Goal: Task Accomplishment & Management: Manage account settings

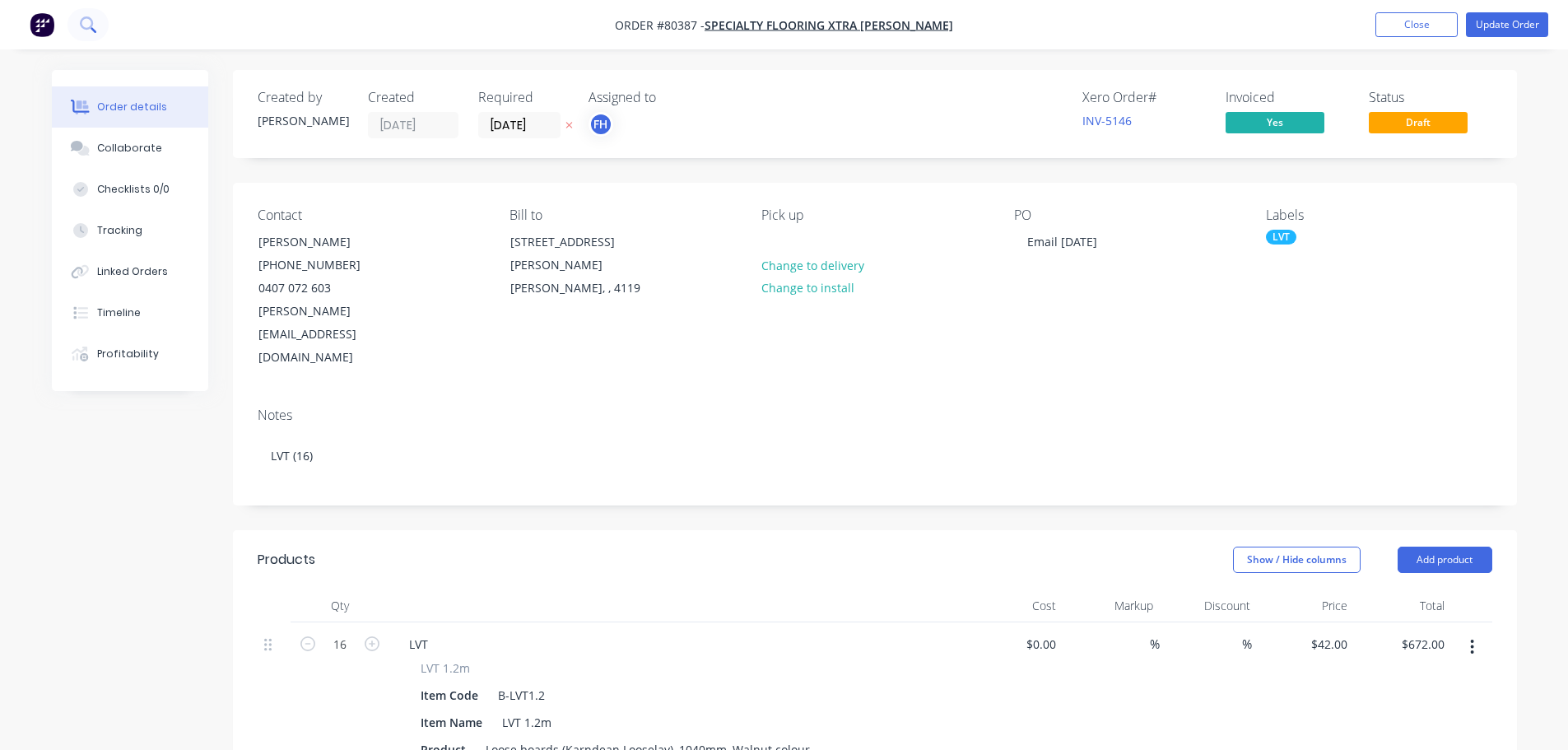
click at [88, 19] on icon at bounding box center [88, 25] width 16 height 16
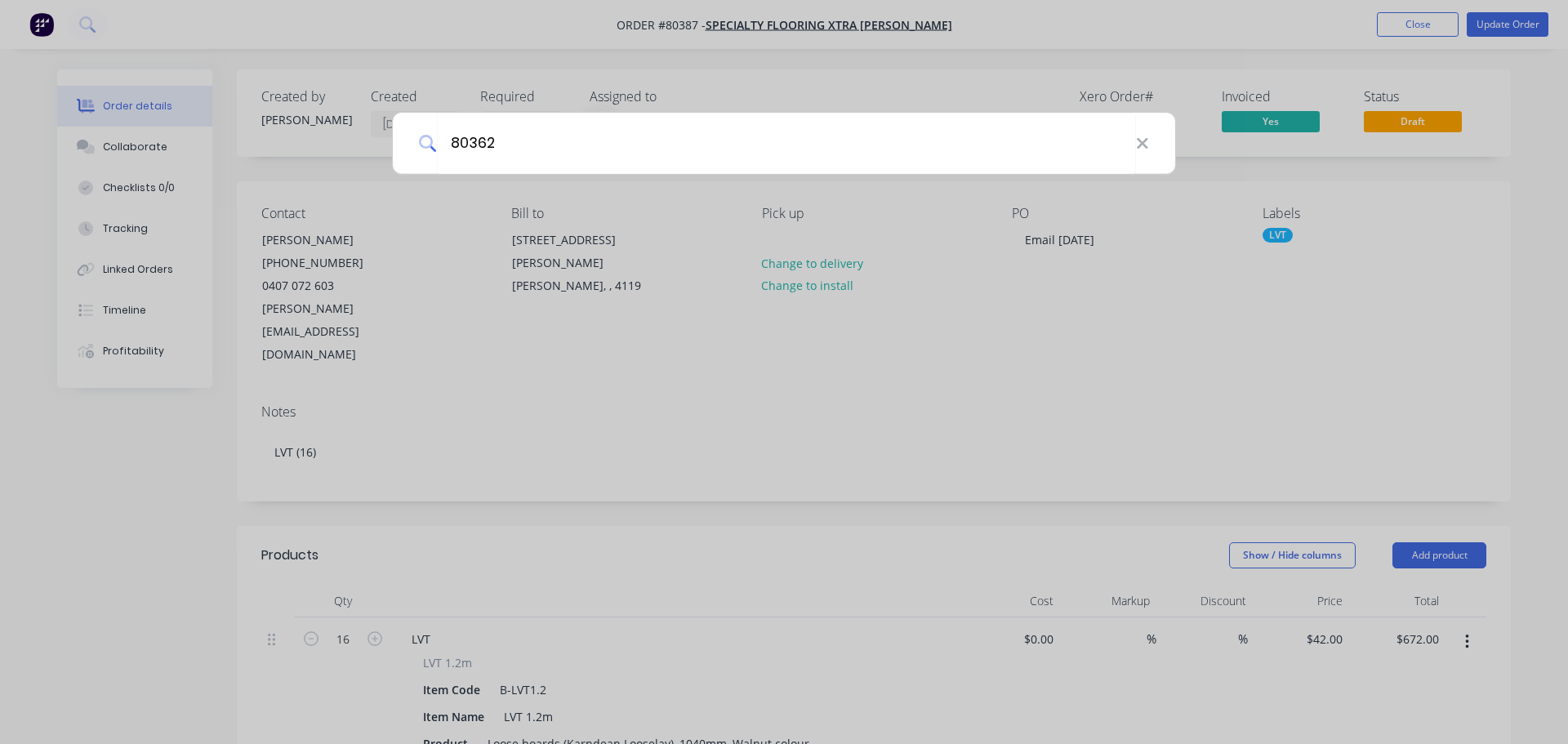
type input "80362"
click at [299, 39] on div "80362" at bounding box center [784, 372] width 1568 height 744
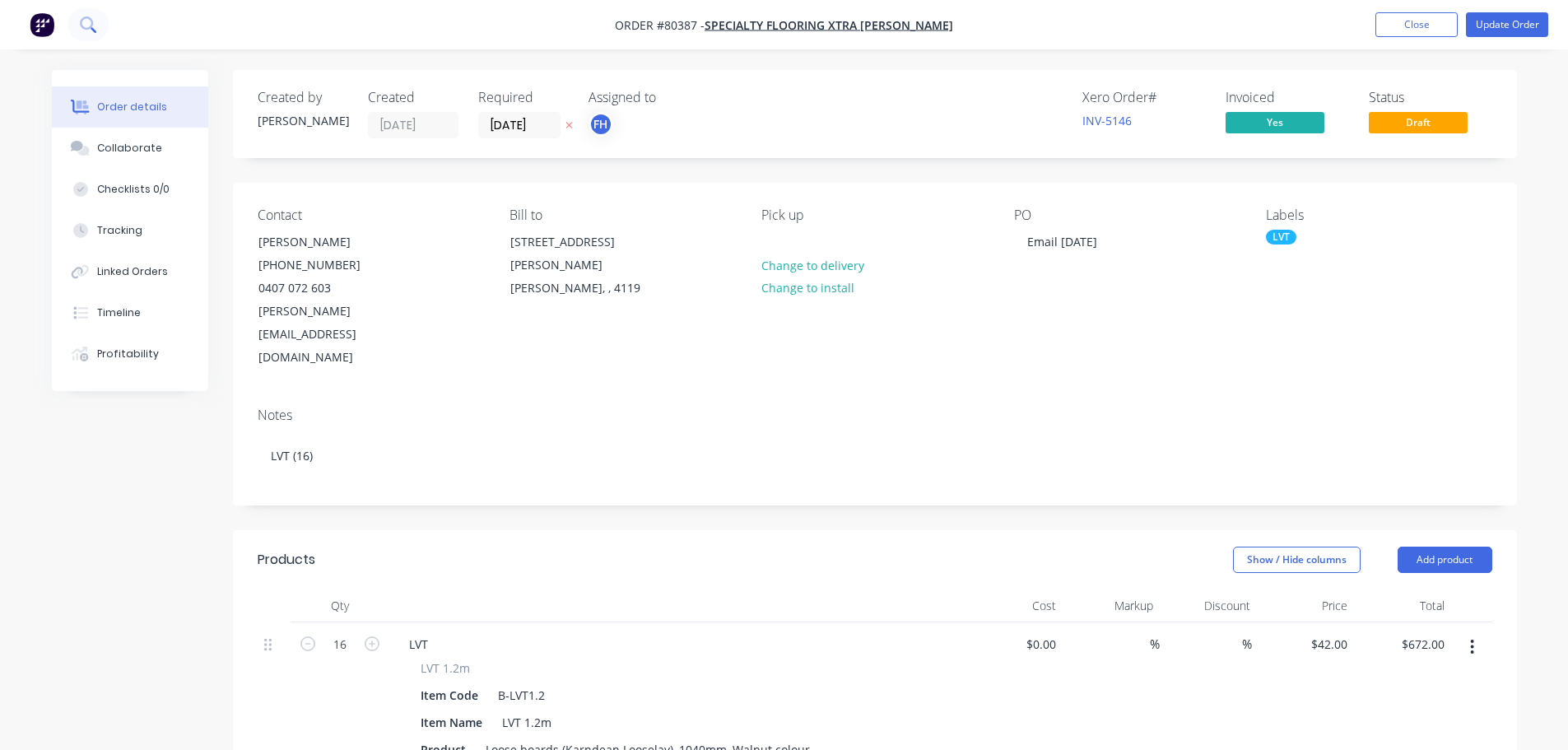
click at [92, 25] on icon at bounding box center [86, 23] width 13 height 13
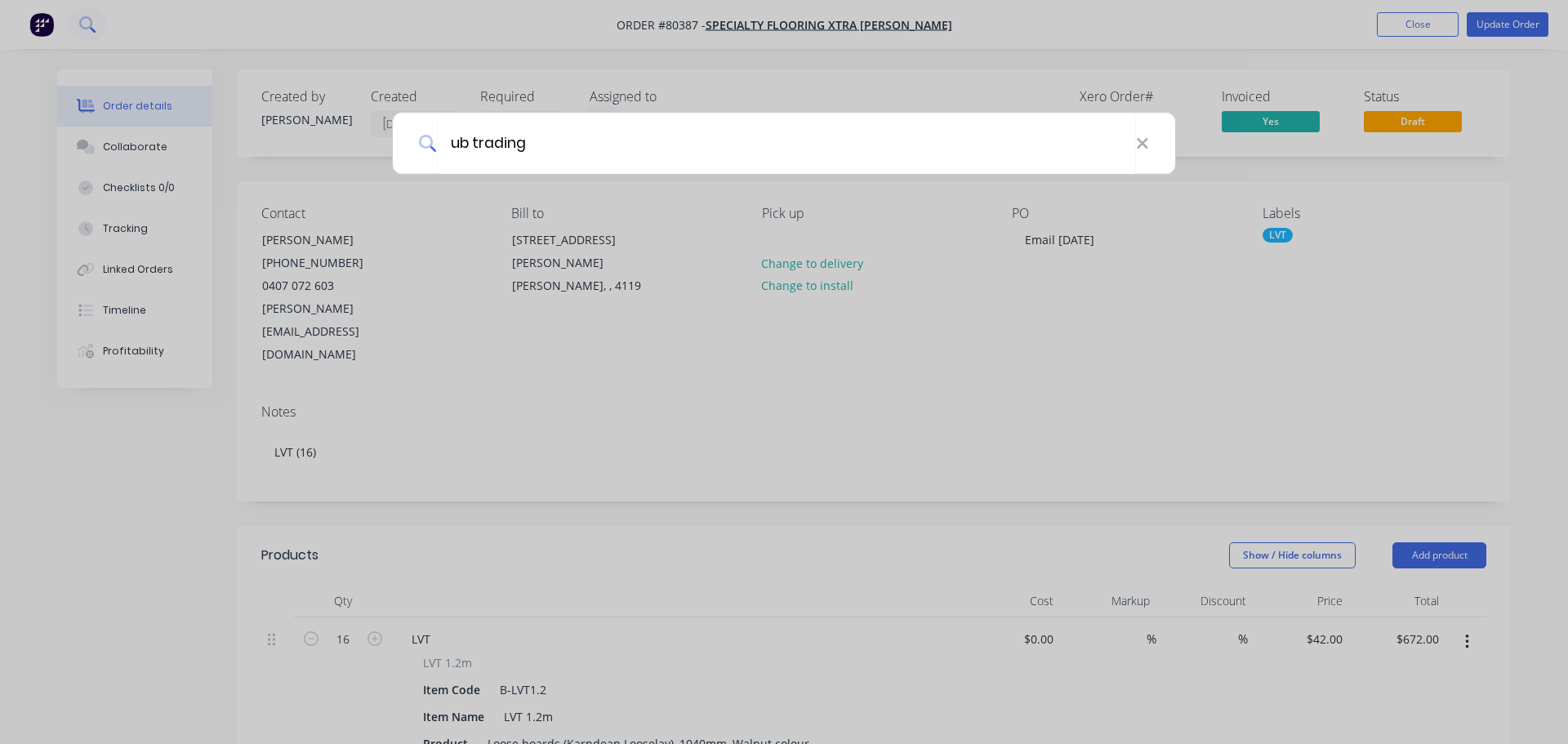
type input "ub trading"
click at [1496, 25] on div "ub trading" at bounding box center [784, 372] width 1568 height 744
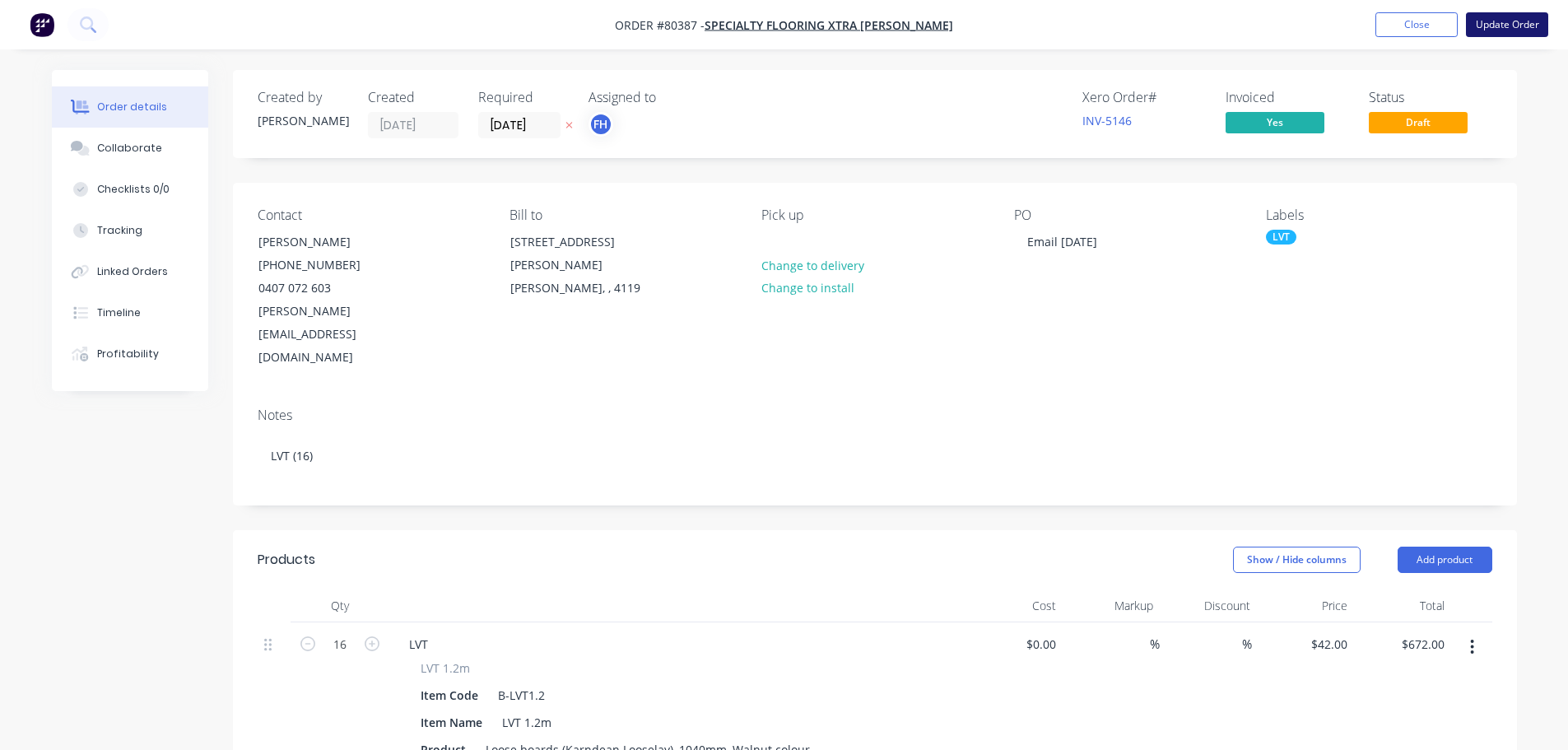
click at [1526, 23] on button "Update Order" at bounding box center [1507, 25] width 83 height 25
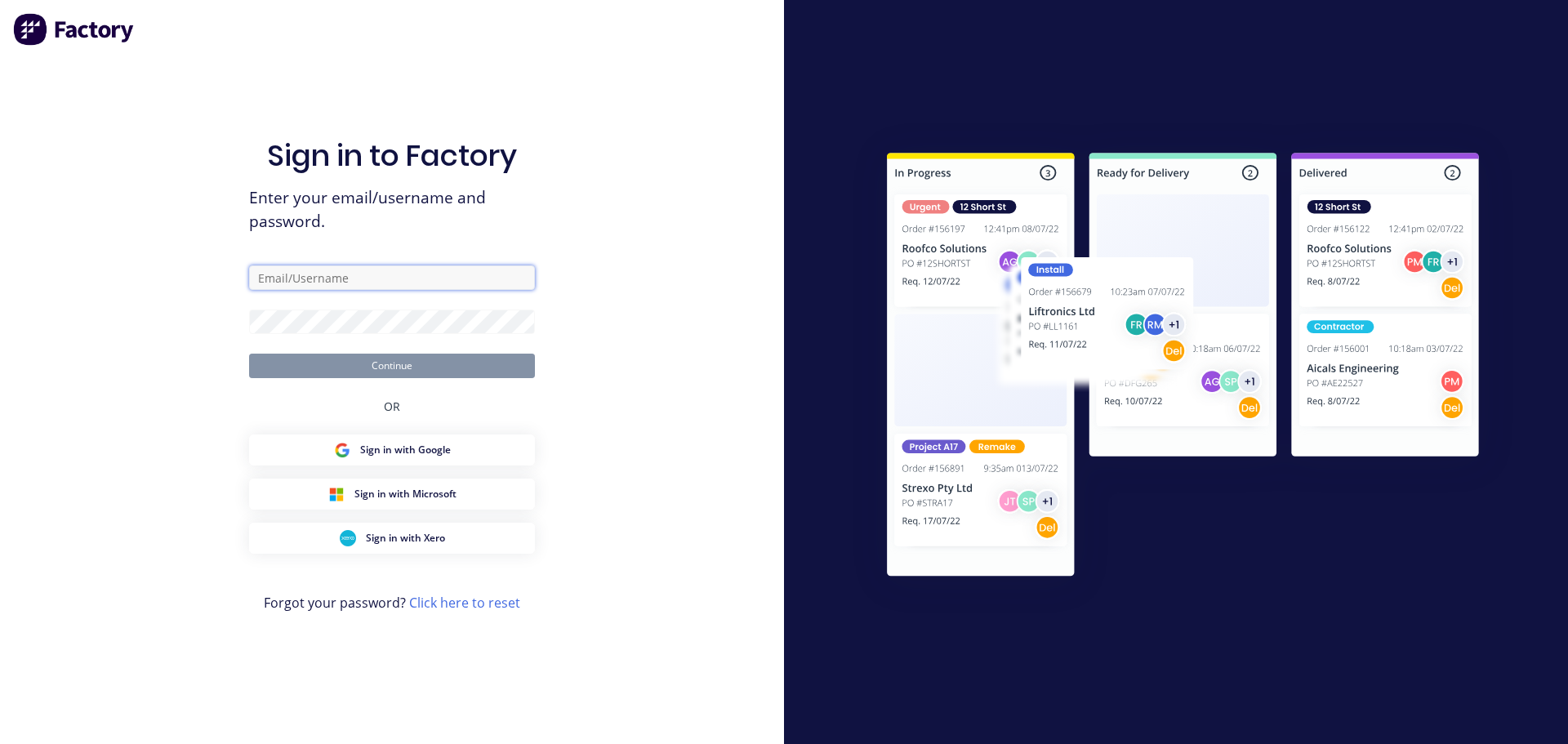
type input "[EMAIL_ADDRESS][DOMAIN_NAME]"
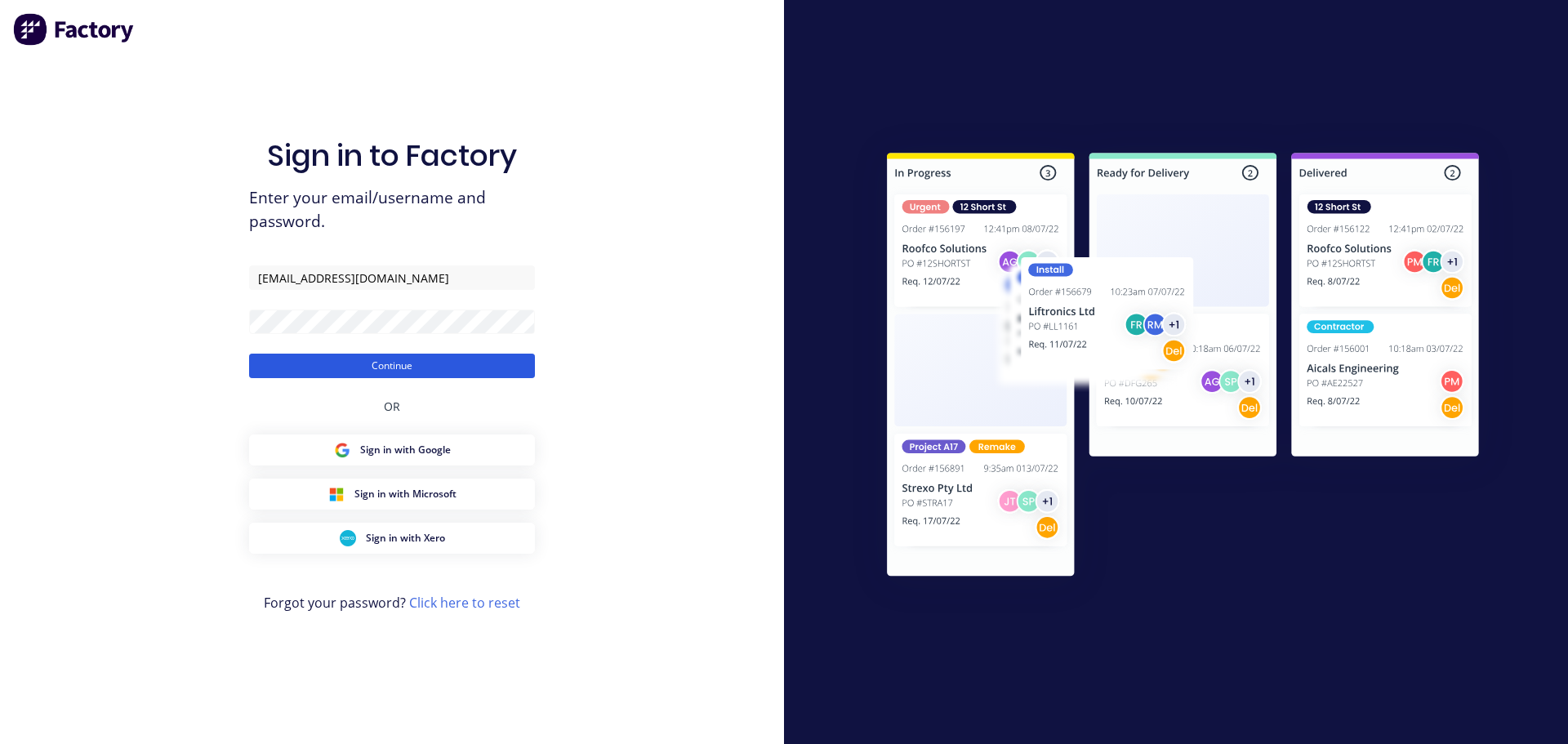
click at [400, 363] on button "Continue" at bounding box center [392, 365] width 286 height 24
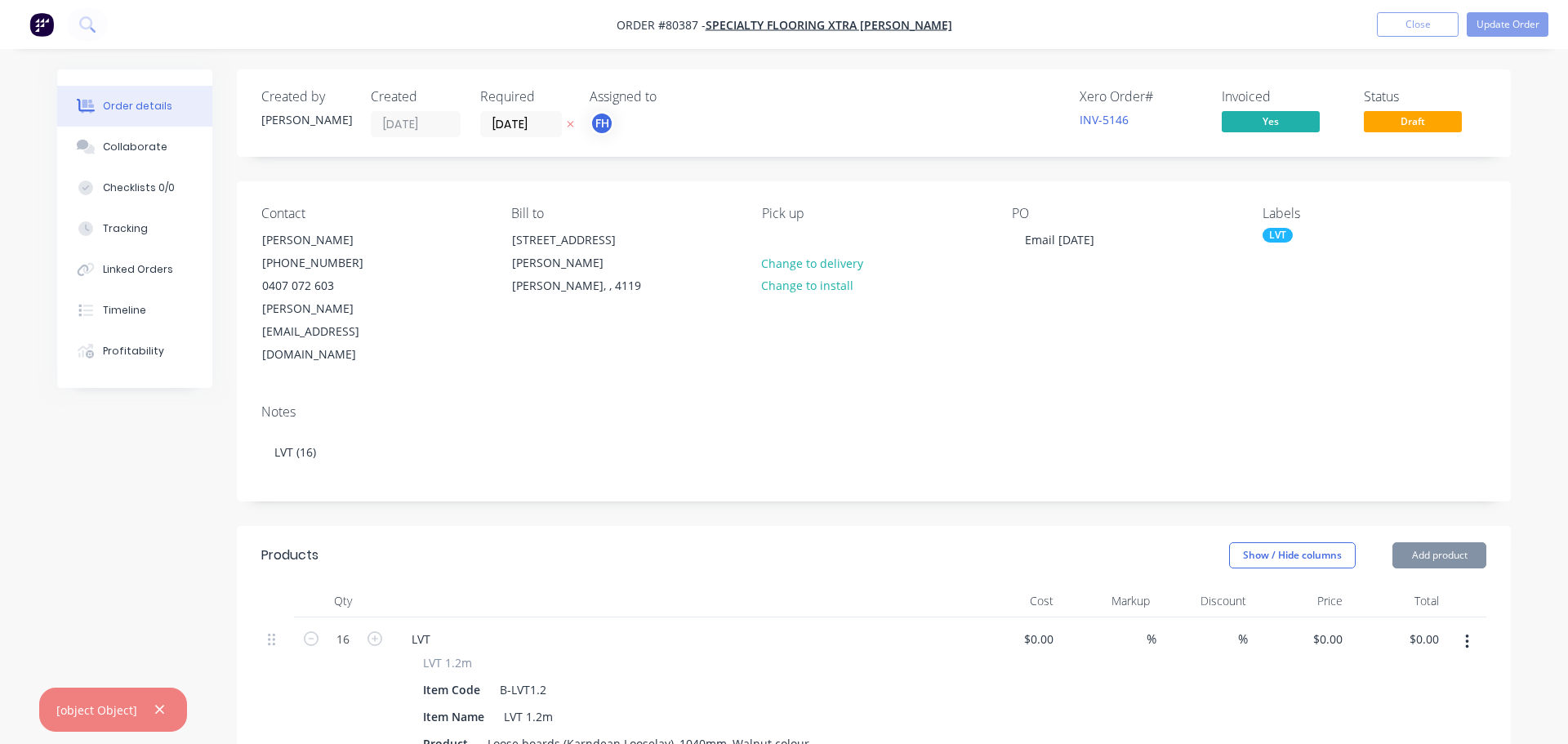
type input "$42.00"
type input "$672.00"
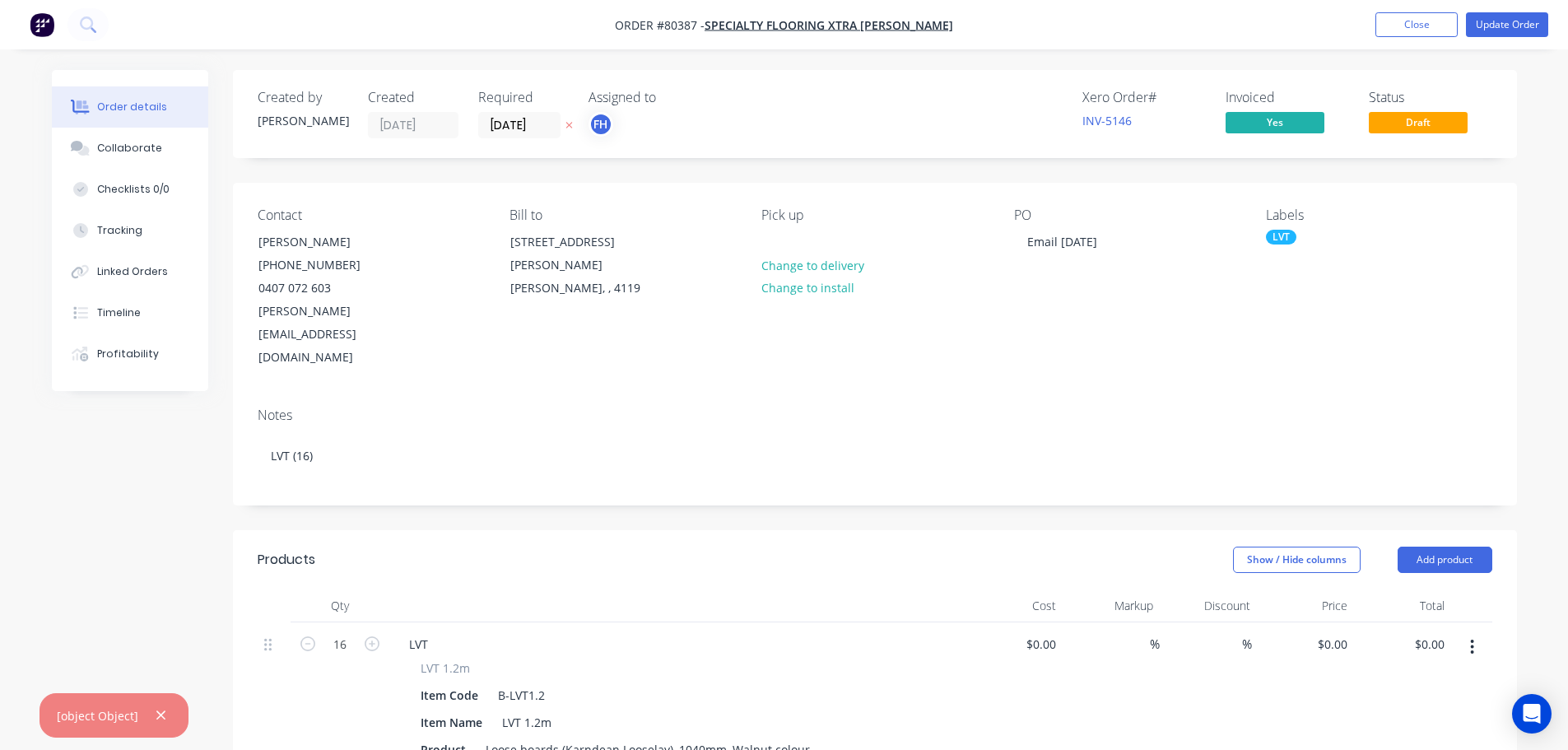
type input "$42.00"
type input "$672.00"
click at [89, 30] on icon at bounding box center [88, 25] width 16 height 16
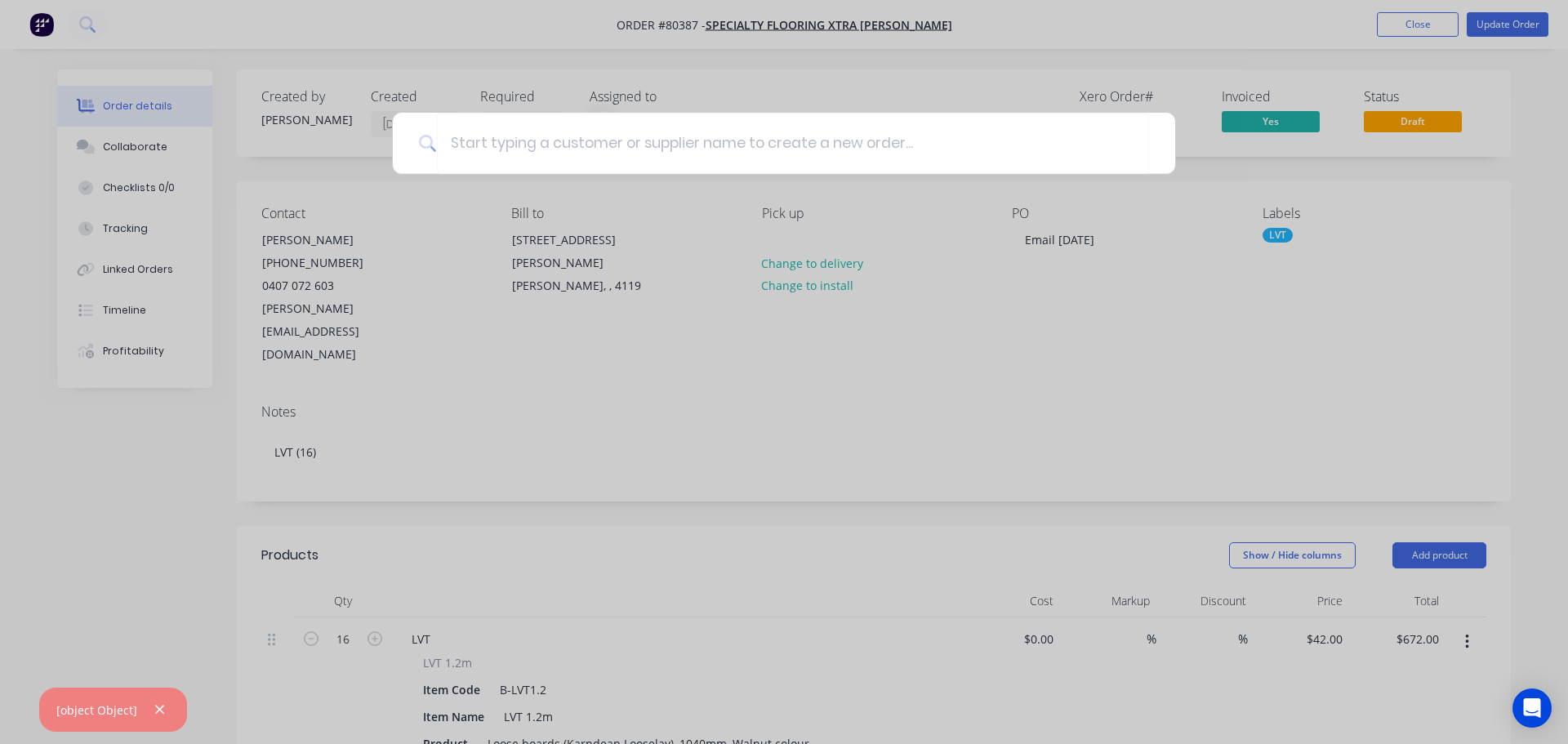
click at [1497, 21] on div at bounding box center [784, 372] width 1568 height 744
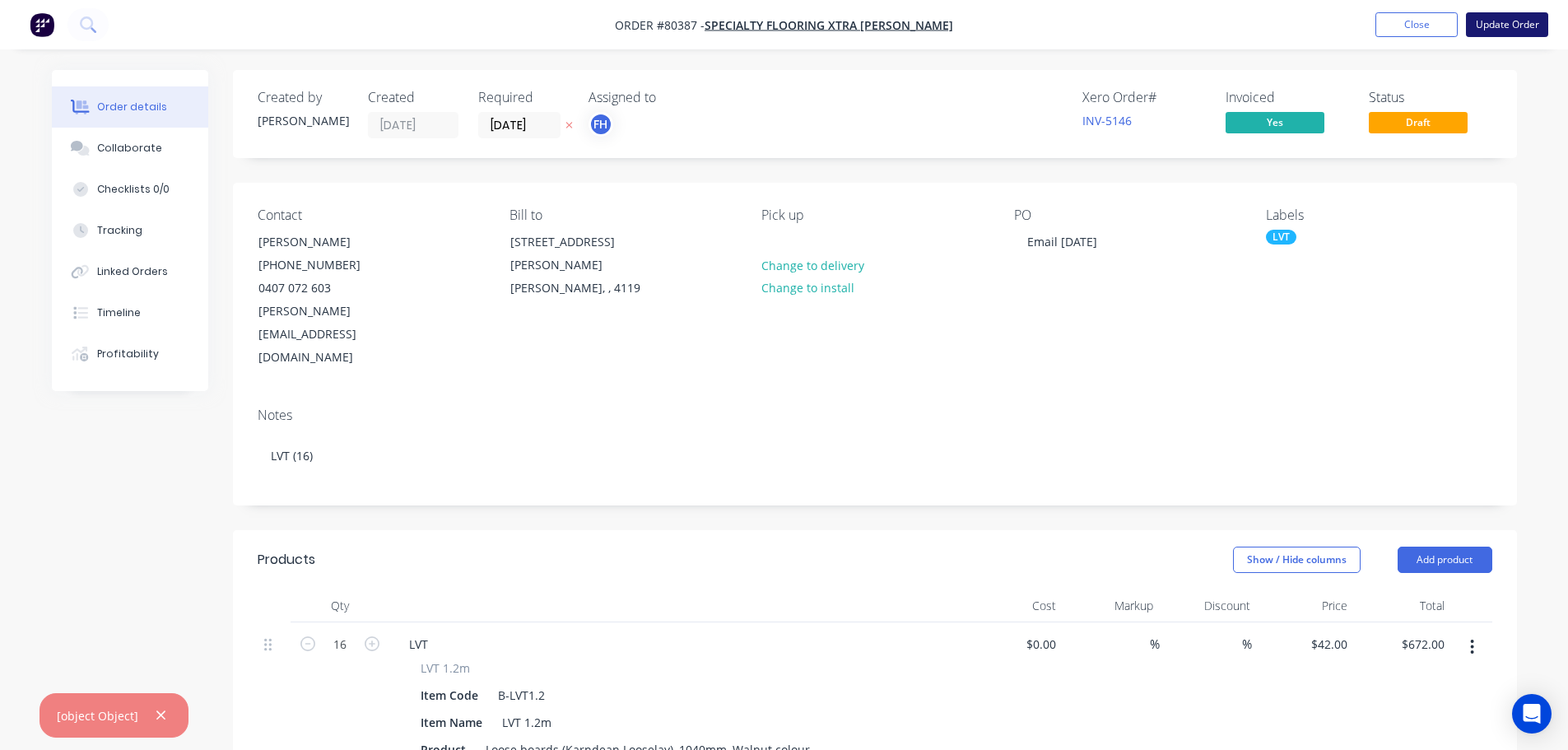
click at [1488, 20] on button "Update Order" at bounding box center [1507, 25] width 83 height 25
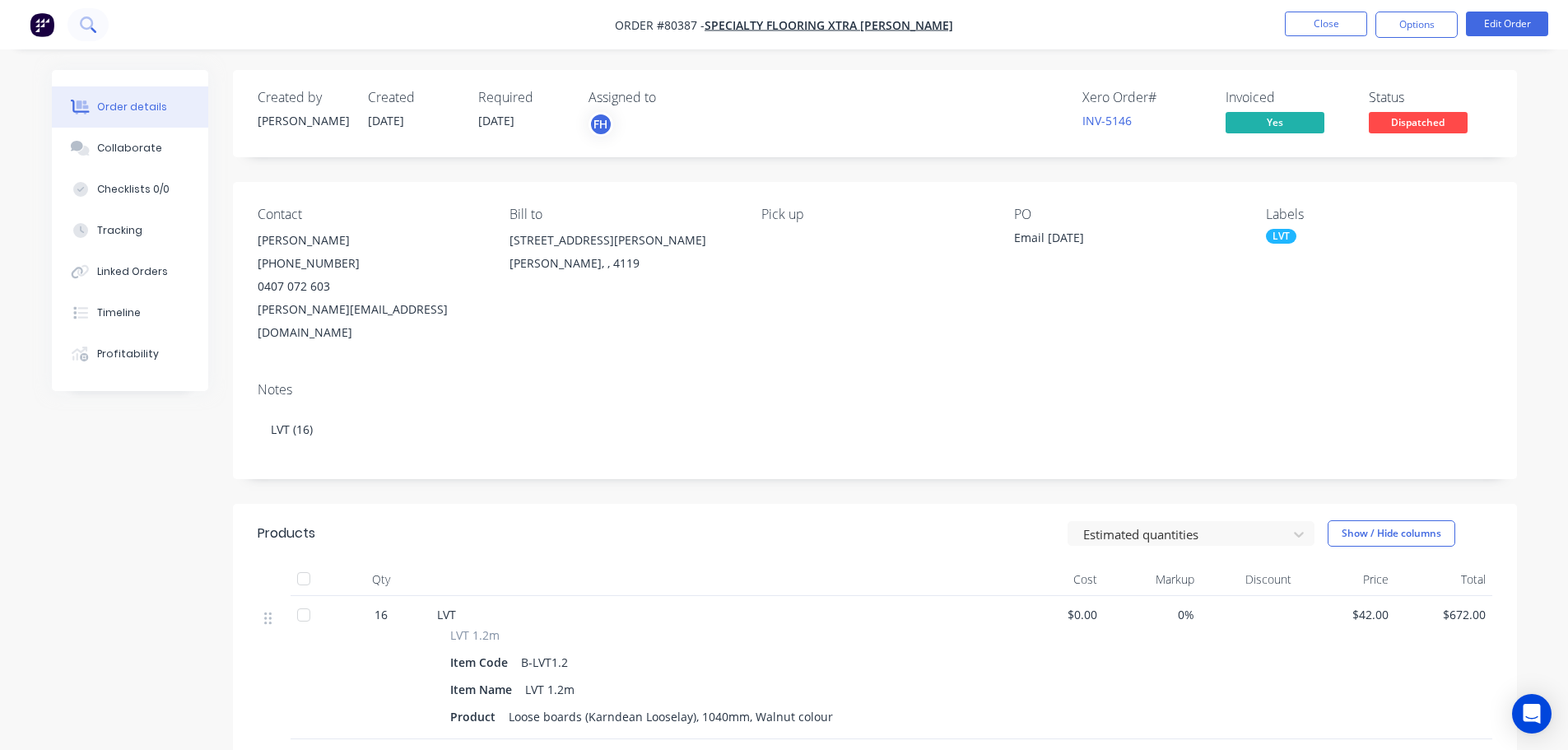
click at [96, 24] on icon at bounding box center [88, 25] width 16 height 16
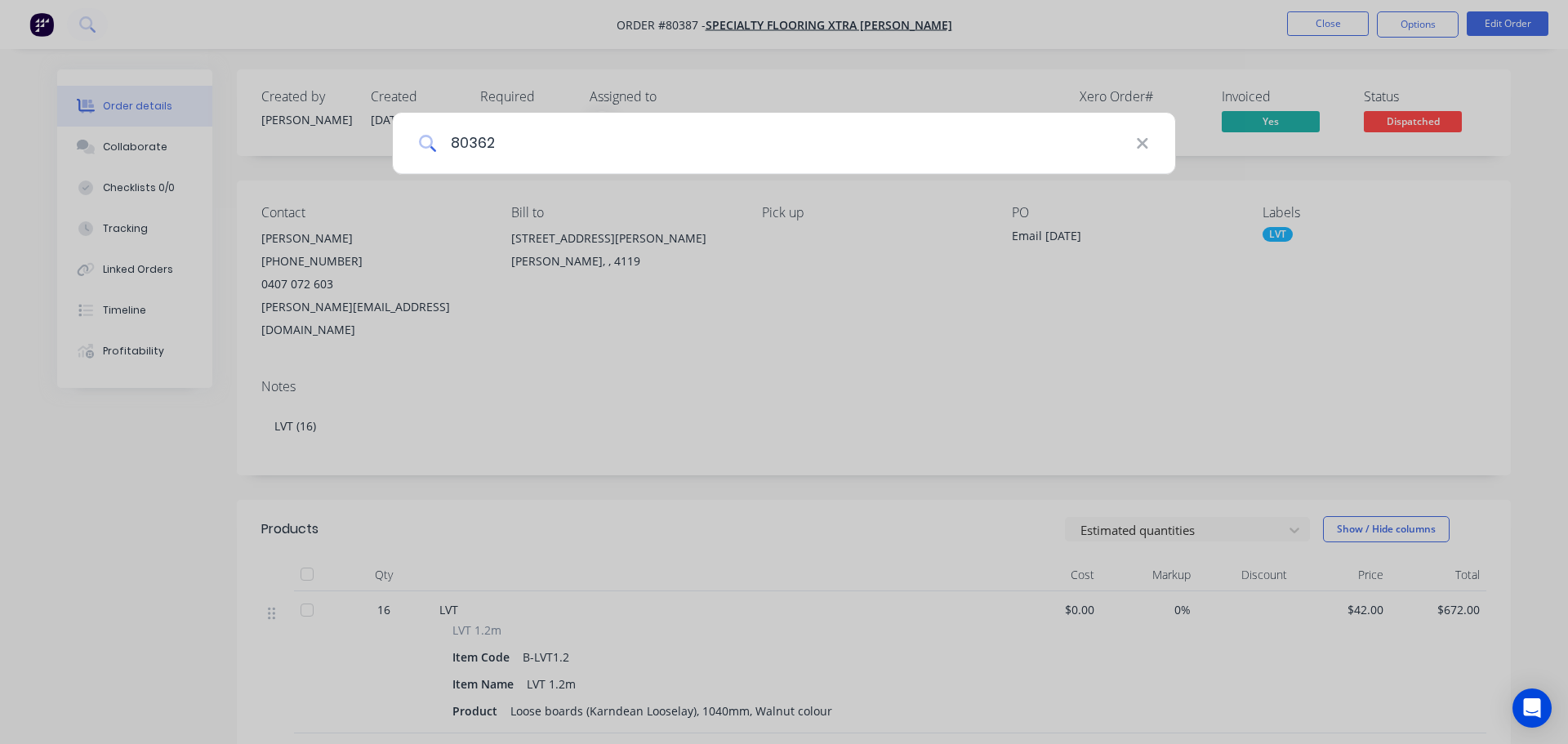
type input "80362"
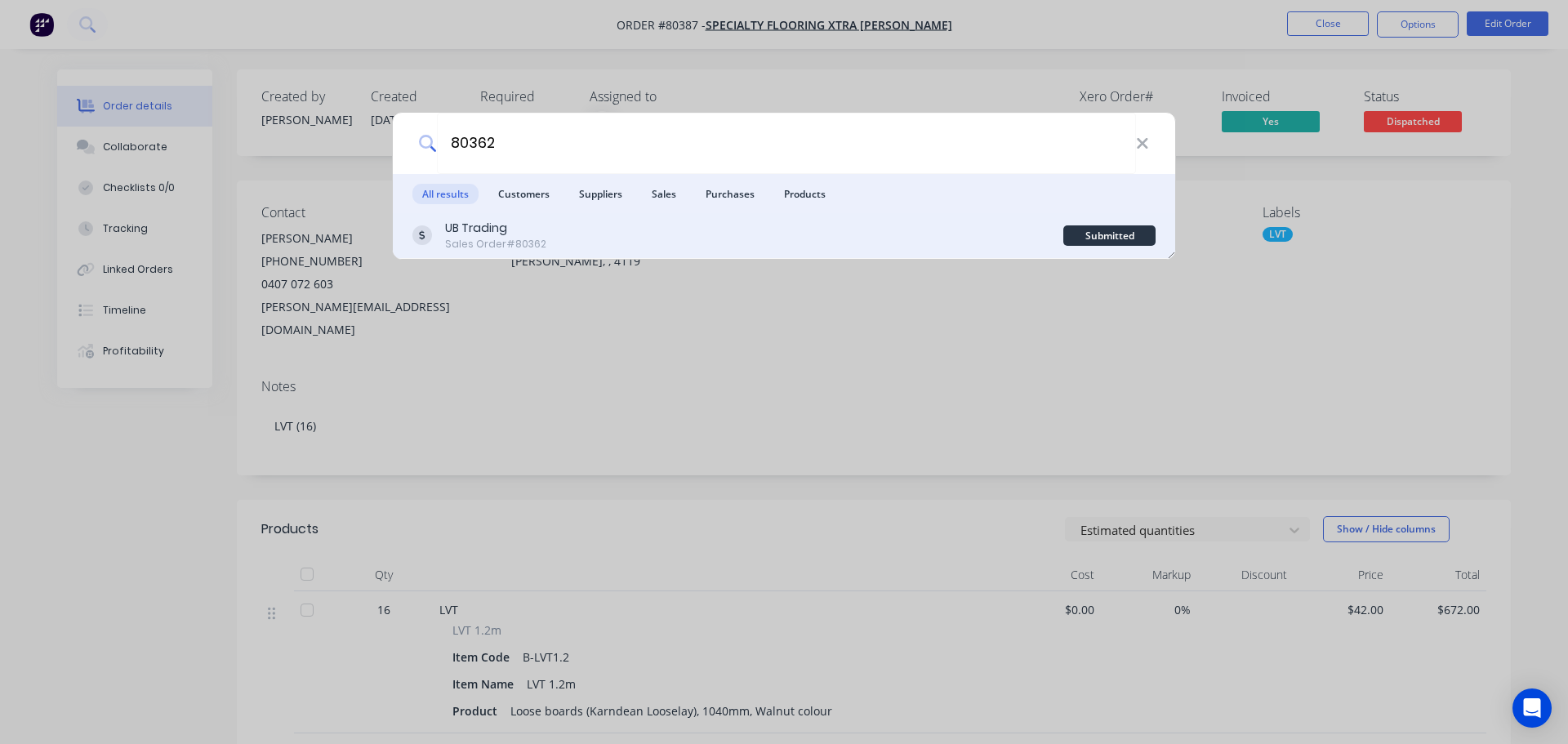
click at [486, 239] on div "Sales Order #80362" at bounding box center [495, 244] width 101 height 15
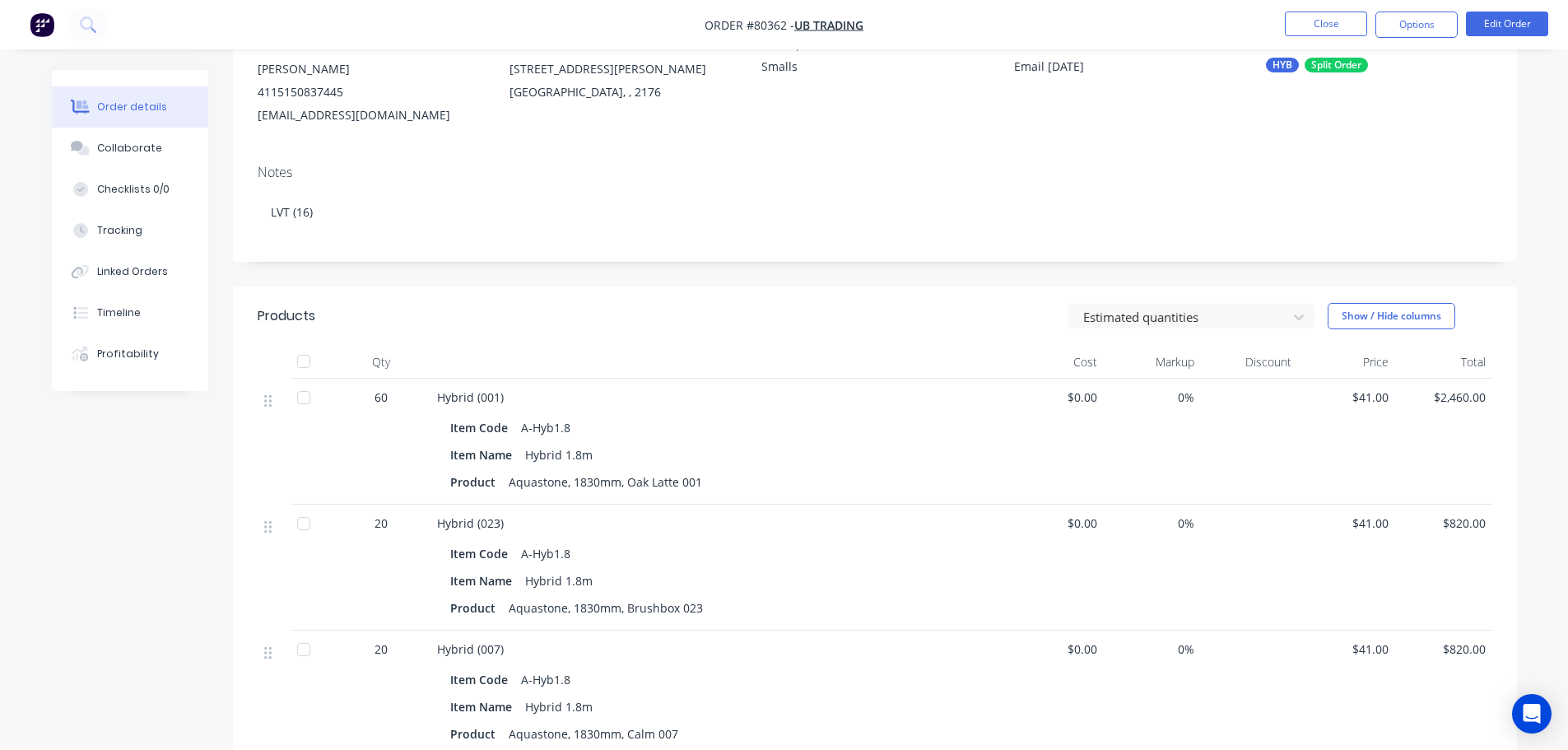
scroll to position [411, 0]
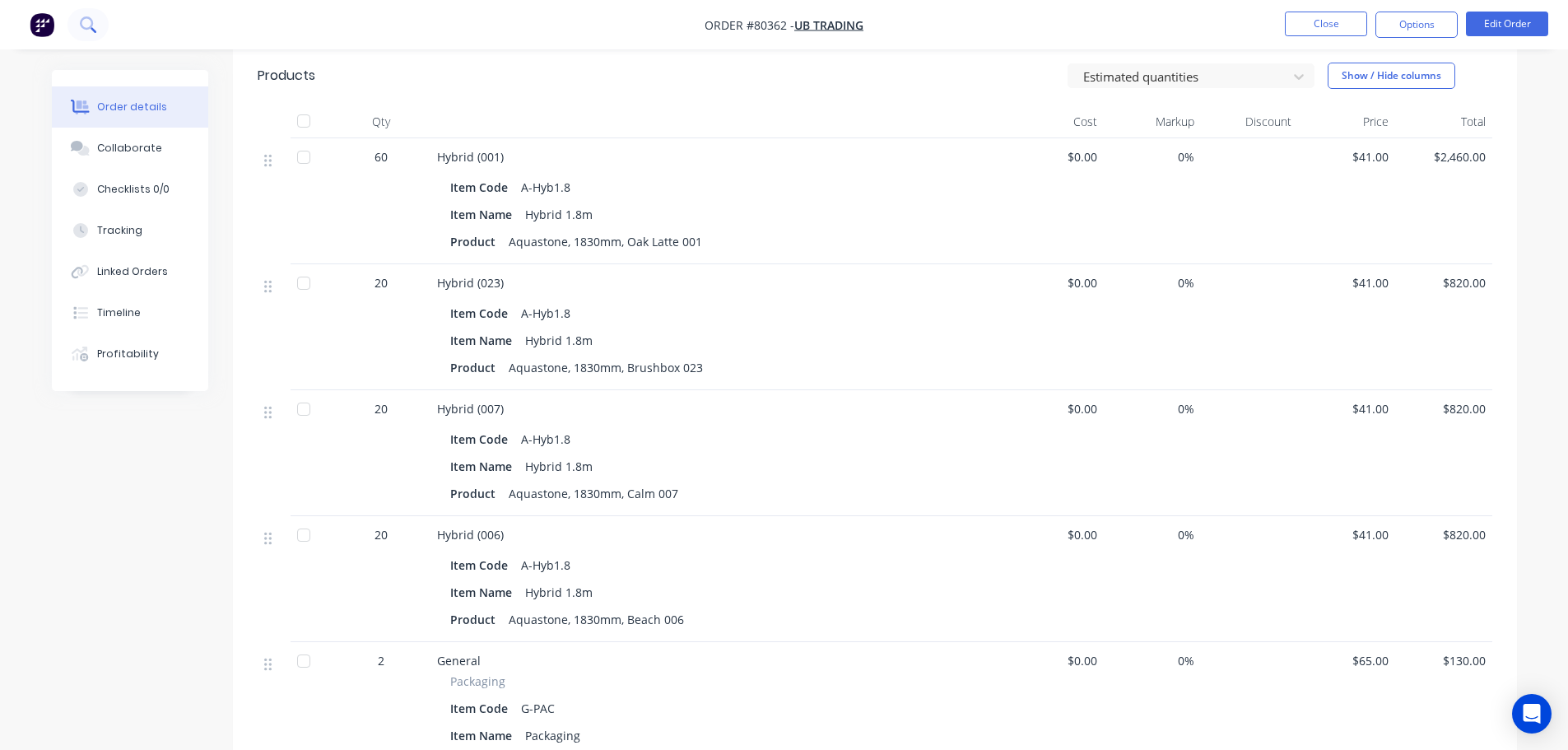
click at [81, 25] on icon at bounding box center [86, 23] width 13 height 13
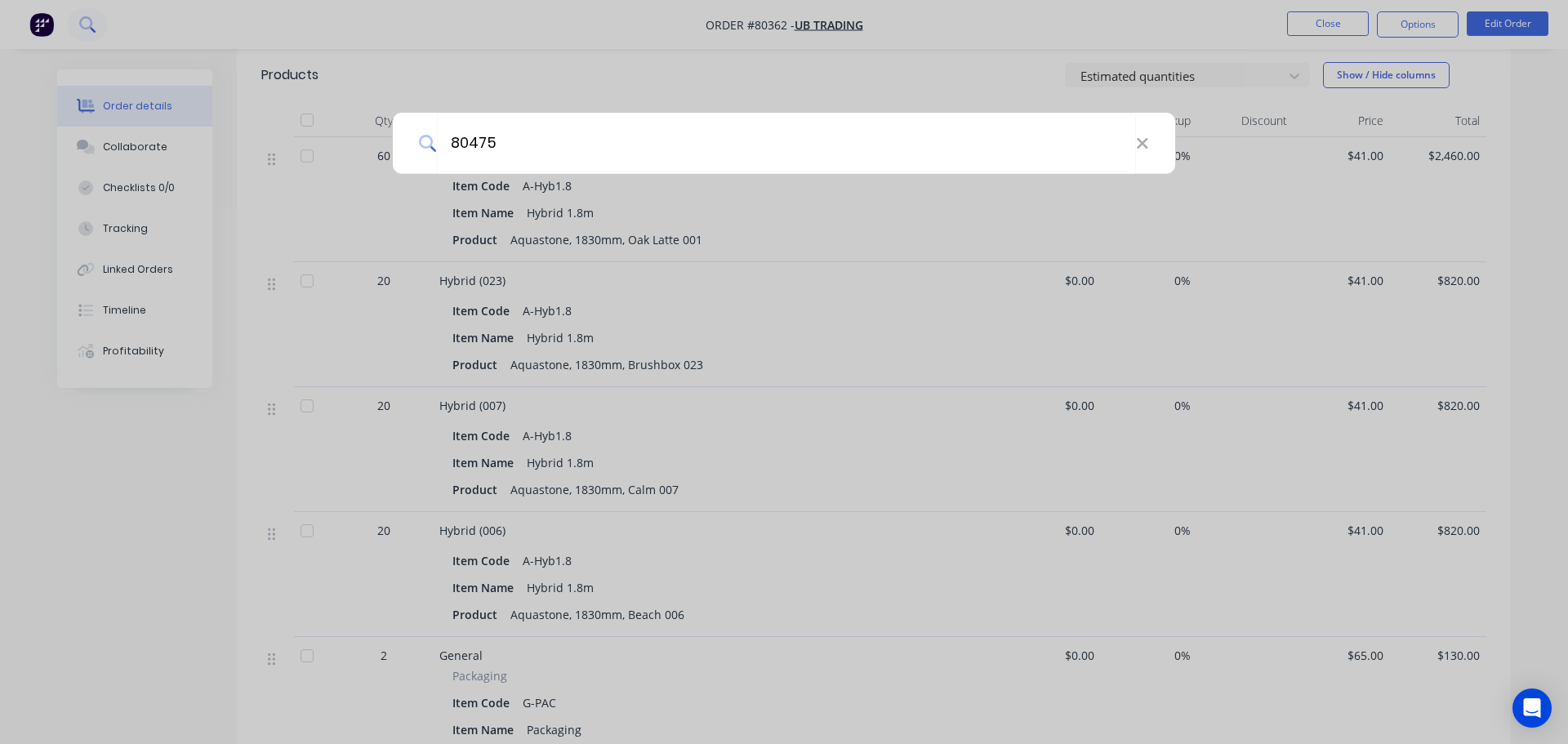
type input "80475"
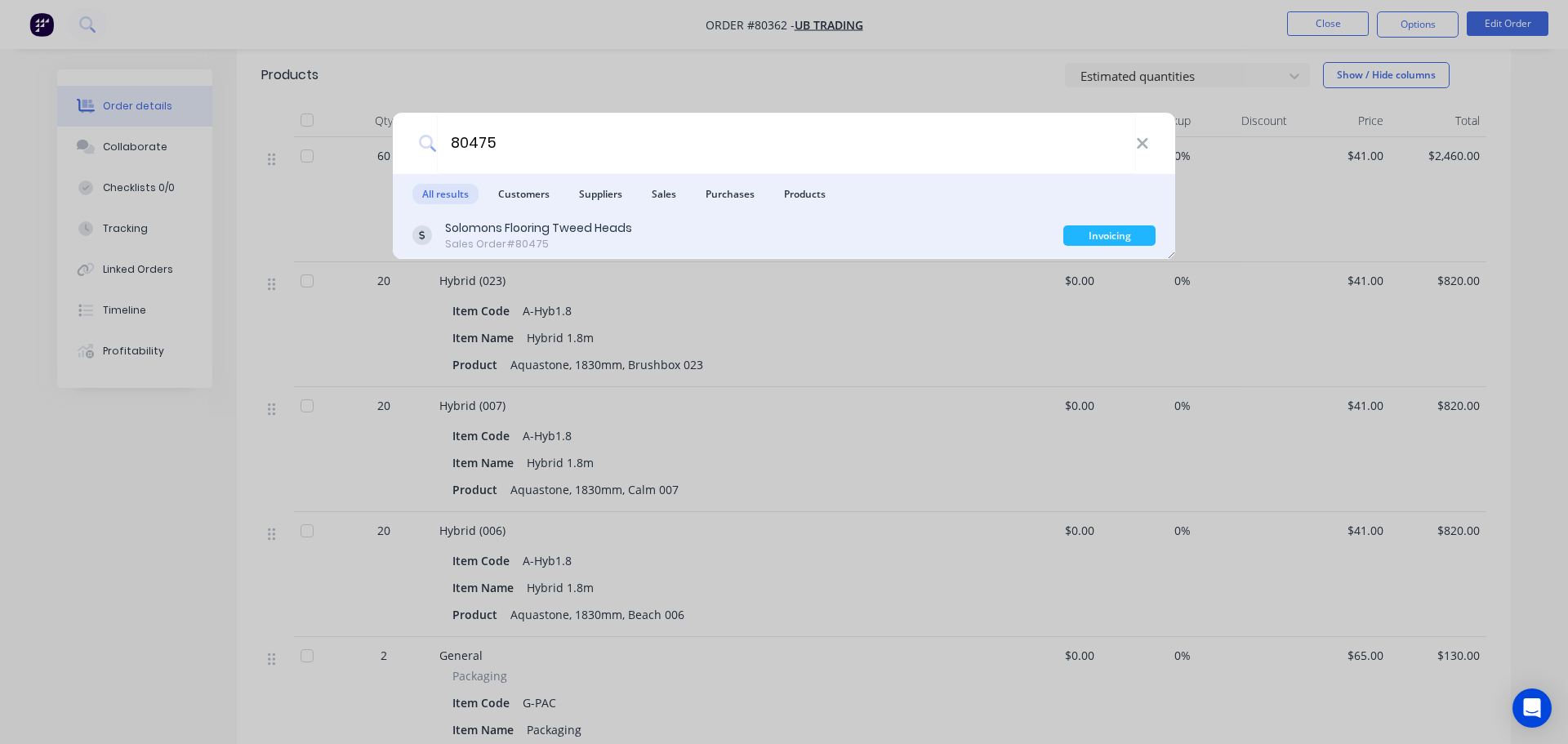
click at [546, 232] on div "Solomons Flooring Tweed Heads" at bounding box center [538, 229] width 187 height 17
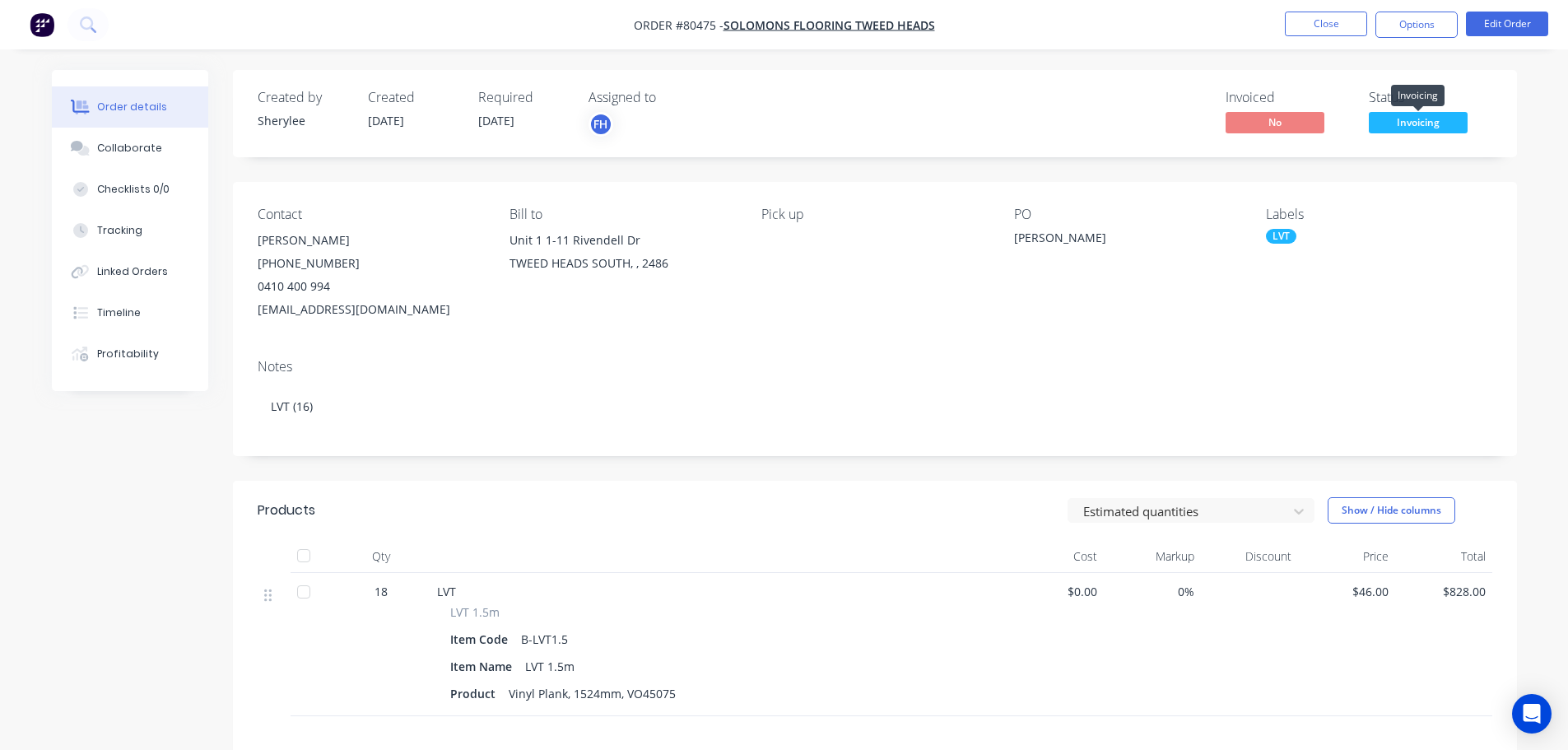
click at [1392, 123] on span "Invoicing" at bounding box center [1418, 121] width 98 height 20
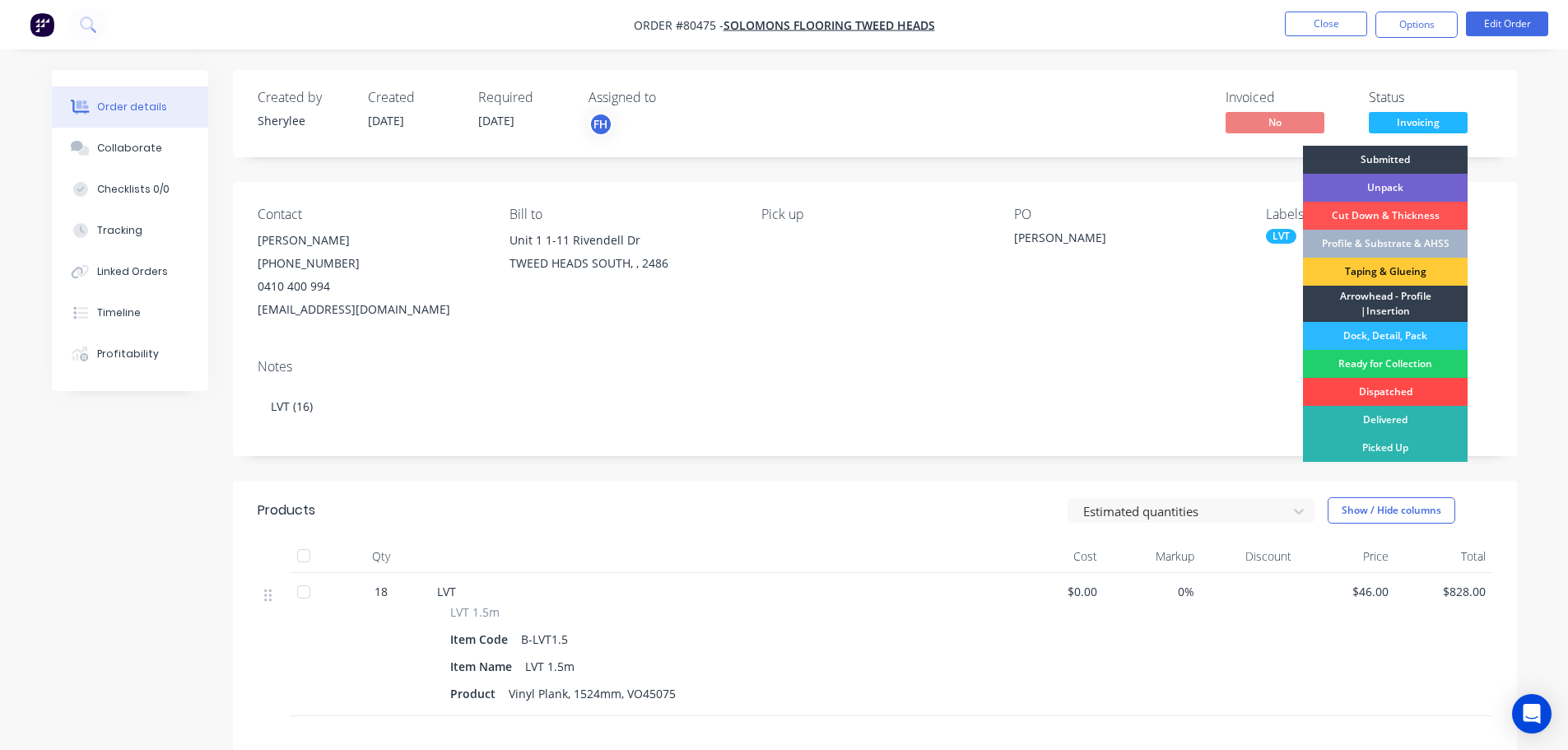
click at [1351, 385] on div "Dispatched" at bounding box center [1384, 392] width 164 height 28
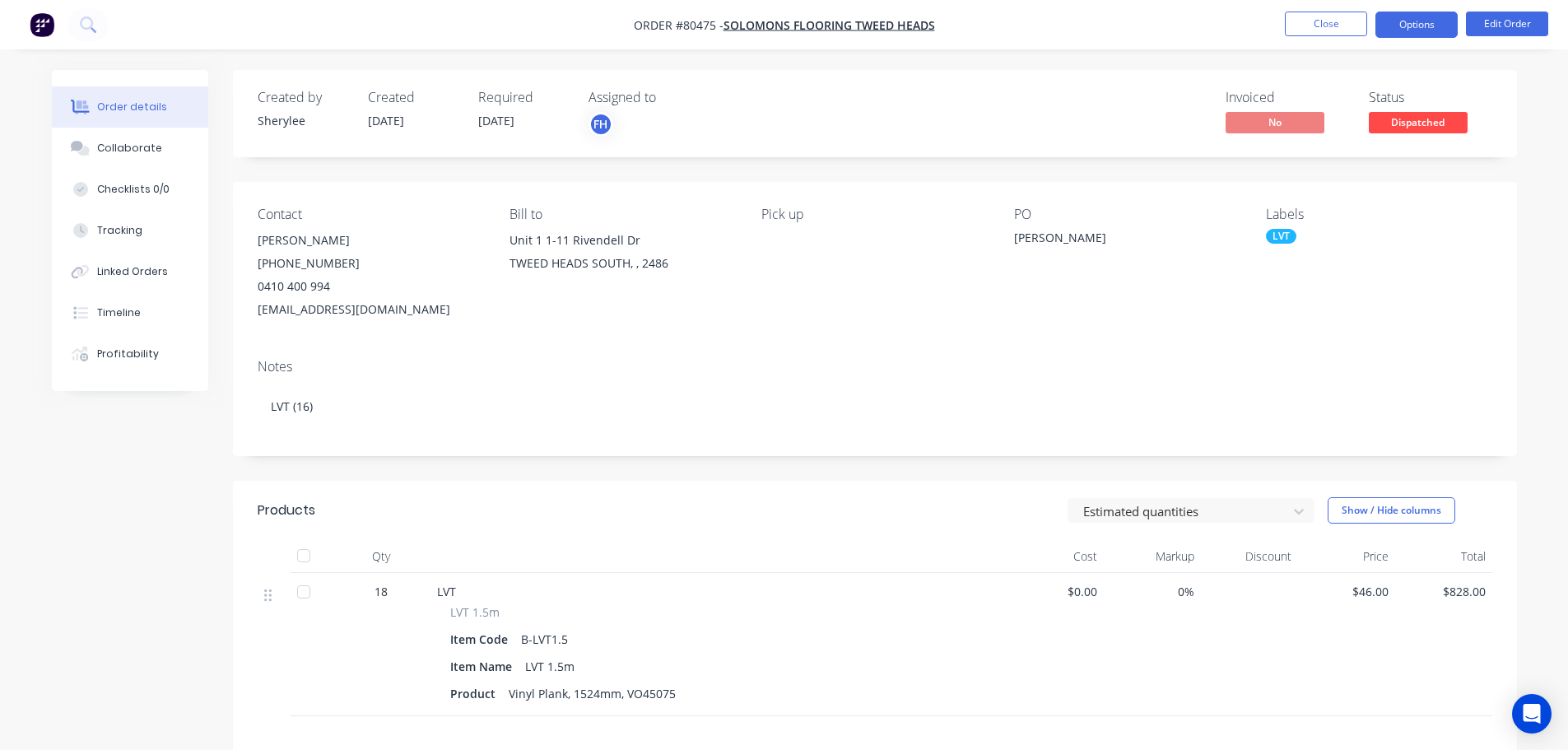
click at [1414, 21] on button "Options" at bounding box center [1417, 25] width 83 height 26
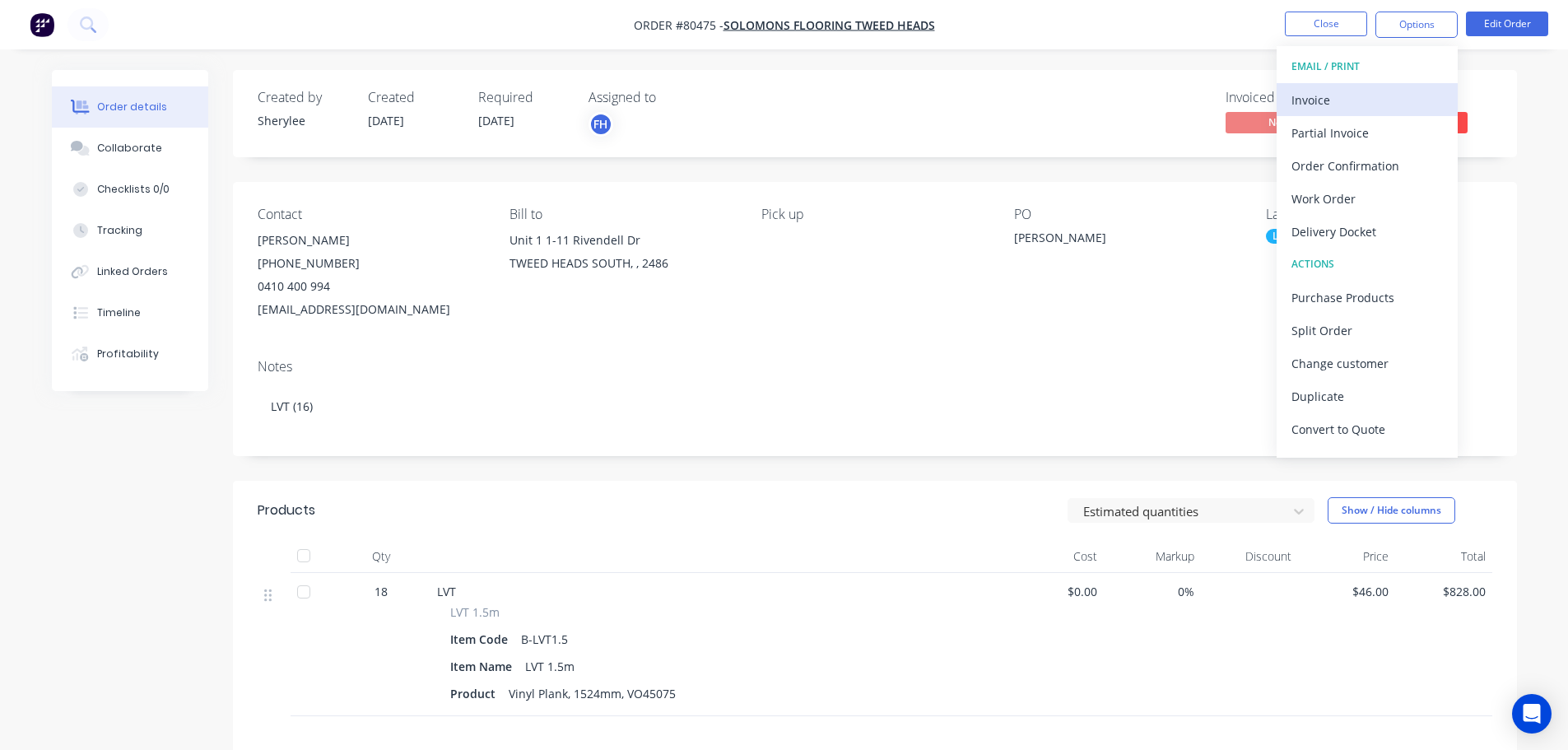
click at [1327, 102] on div "Invoice" at bounding box center [1367, 99] width 151 height 24
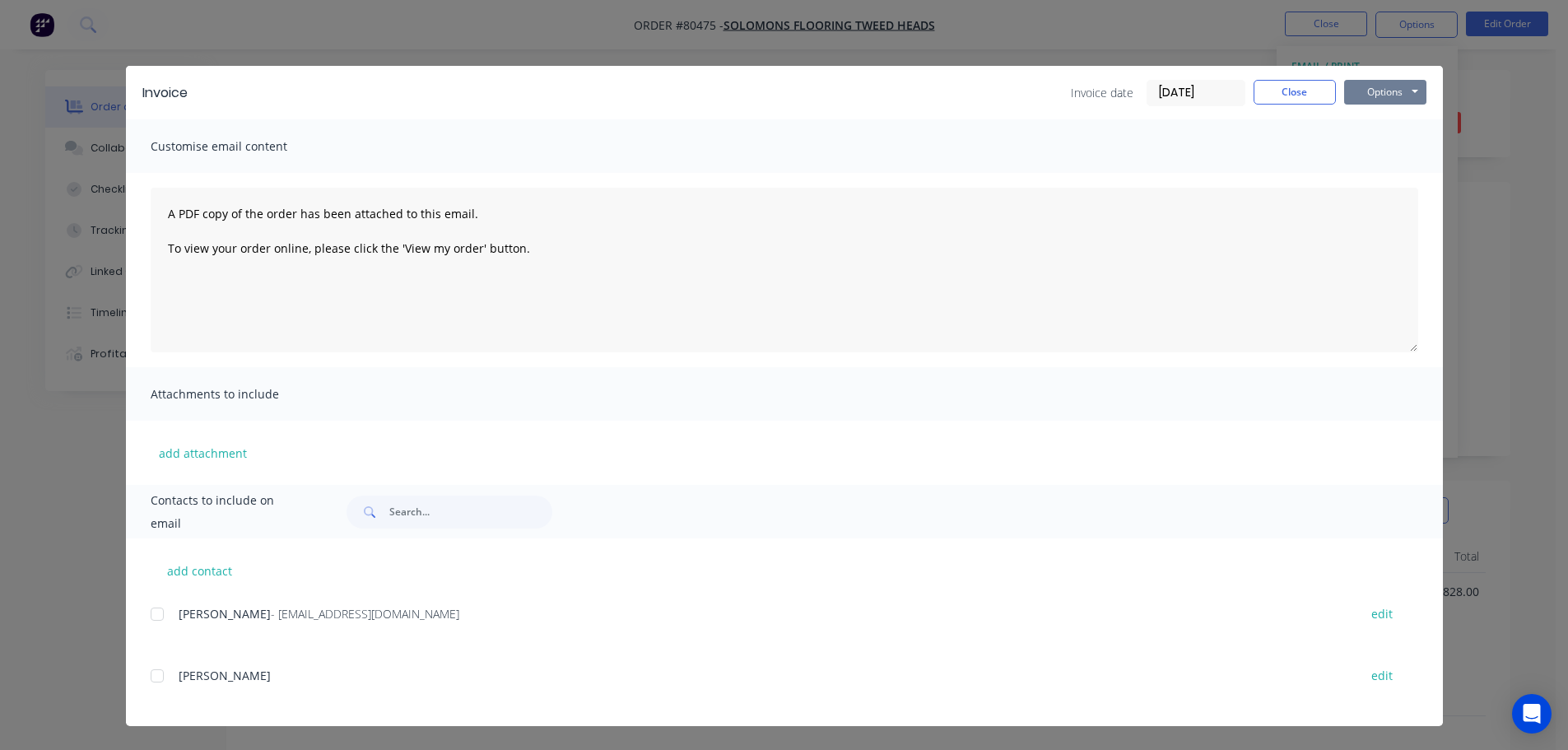
click at [1355, 91] on button "Options" at bounding box center [1385, 92] width 83 height 25
click at [1381, 152] on button "Print" at bounding box center [1397, 149] width 105 height 27
